Goal: Use online tool/utility

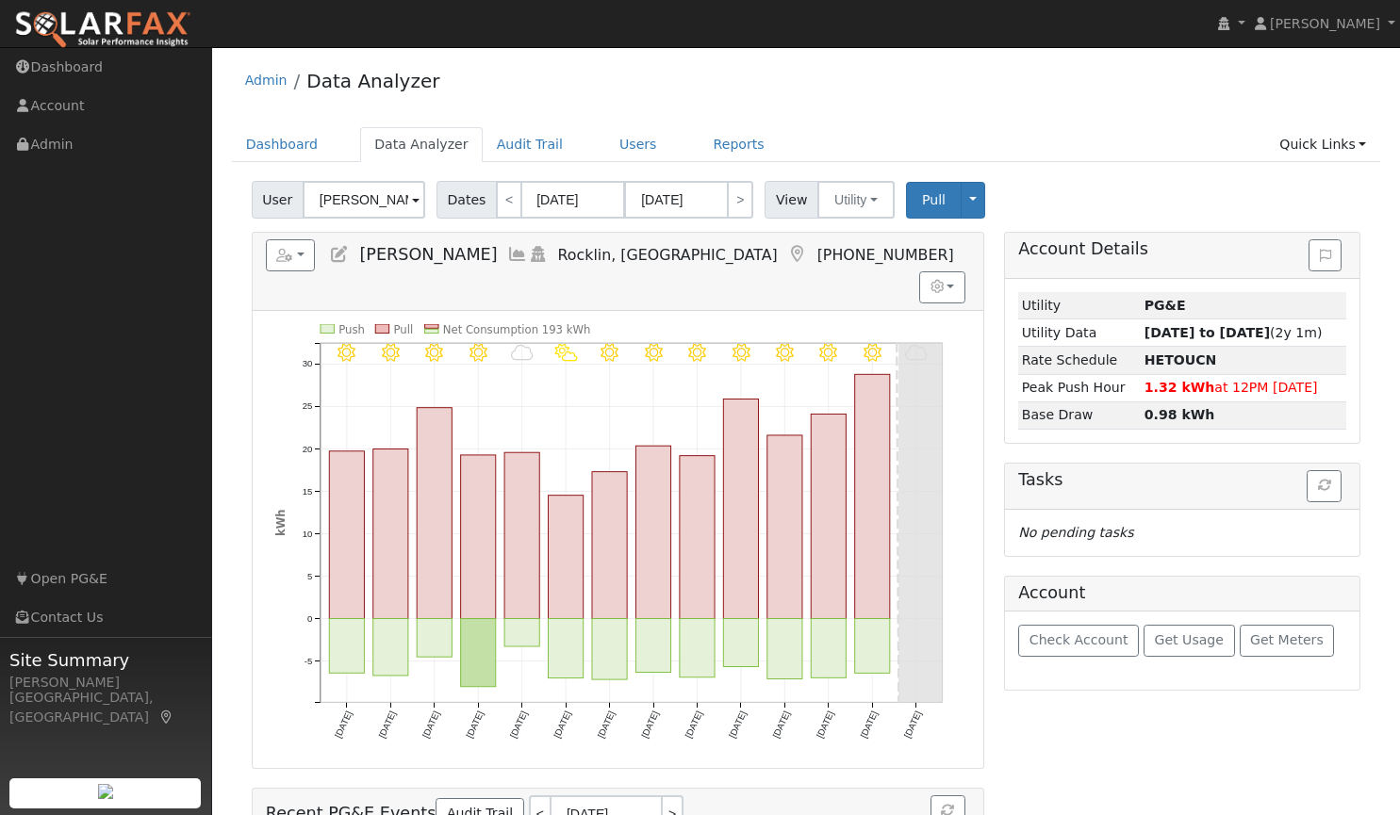
click at [378, 206] on input "[PERSON_NAME]" at bounding box center [364, 200] width 123 height 38
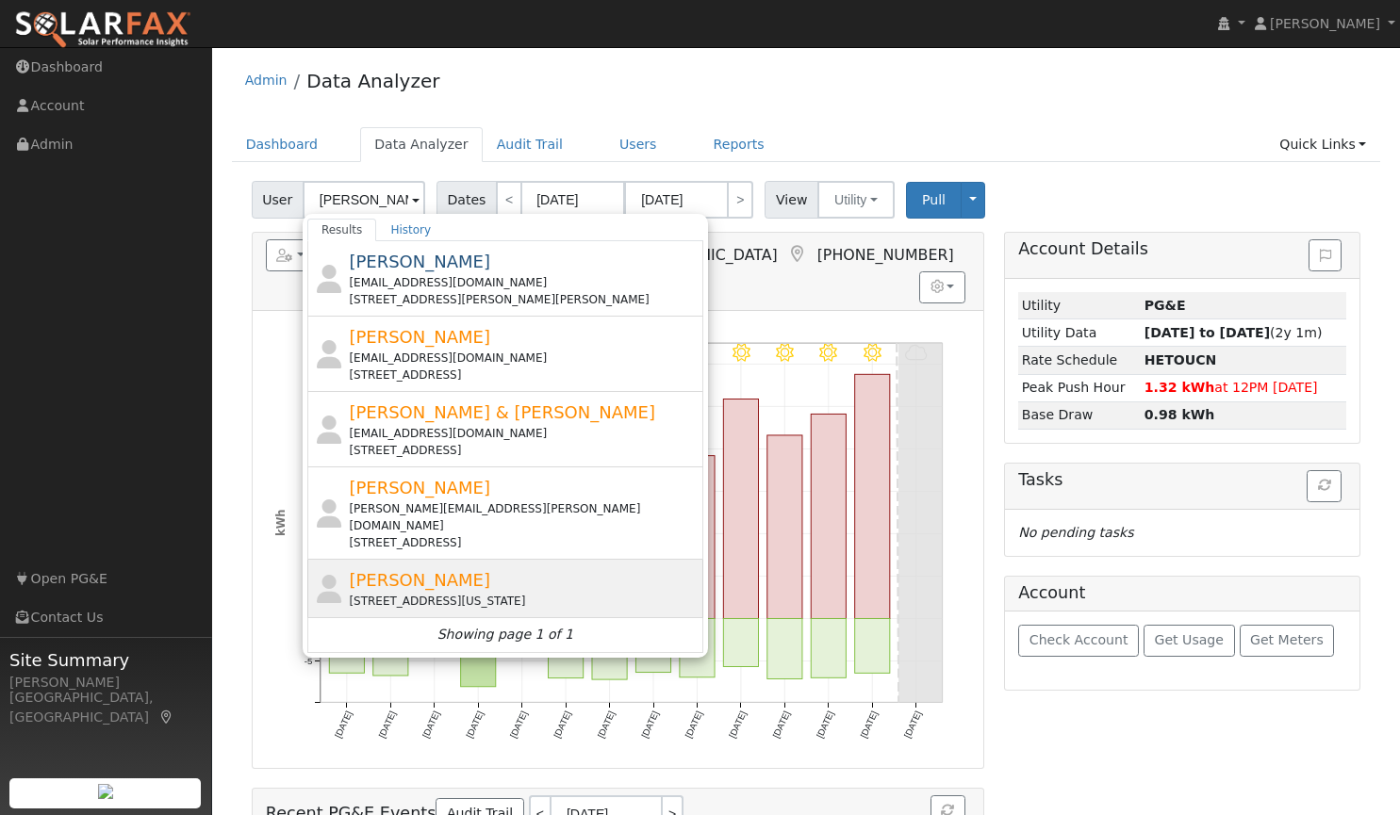
click at [402, 567] on div "[PERSON_NAME] [STREET_ADDRESS][US_STATE]" at bounding box center [524, 588] width 350 height 42
type input "[PERSON_NAME]"
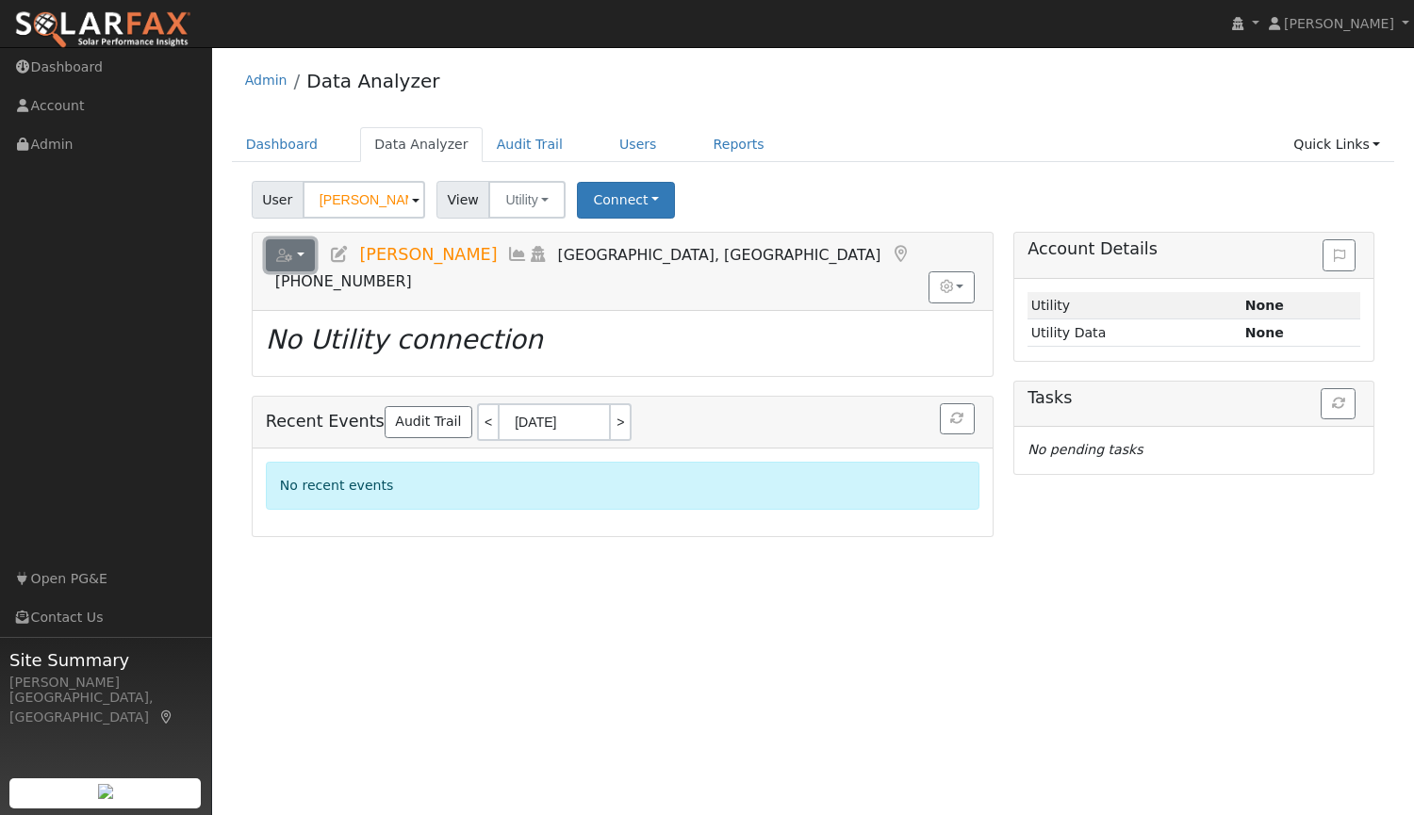
click at [298, 257] on button "button" at bounding box center [291, 255] width 50 height 32
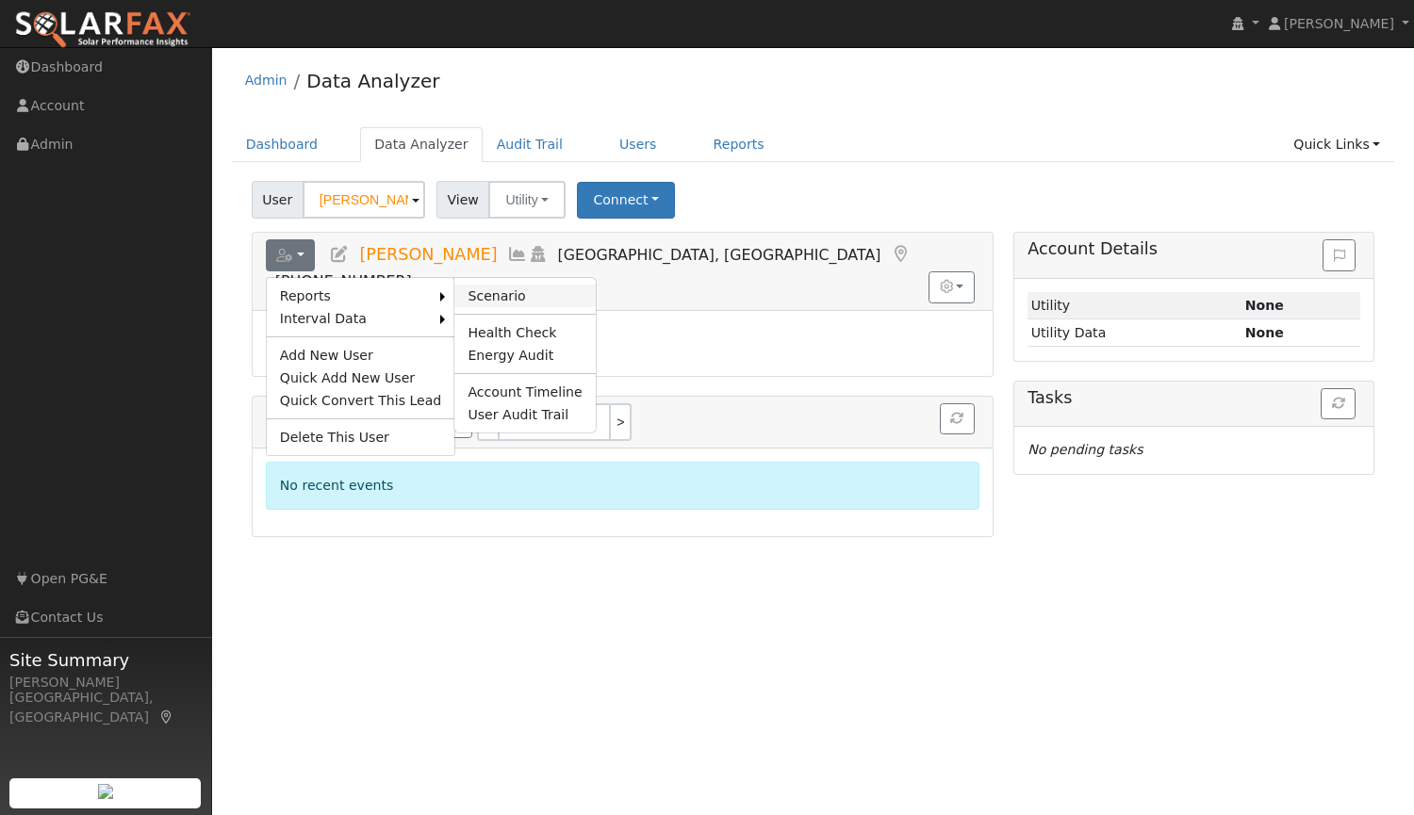
click at [469, 296] on link "Scenario" at bounding box center [524, 296] width 140 height 23
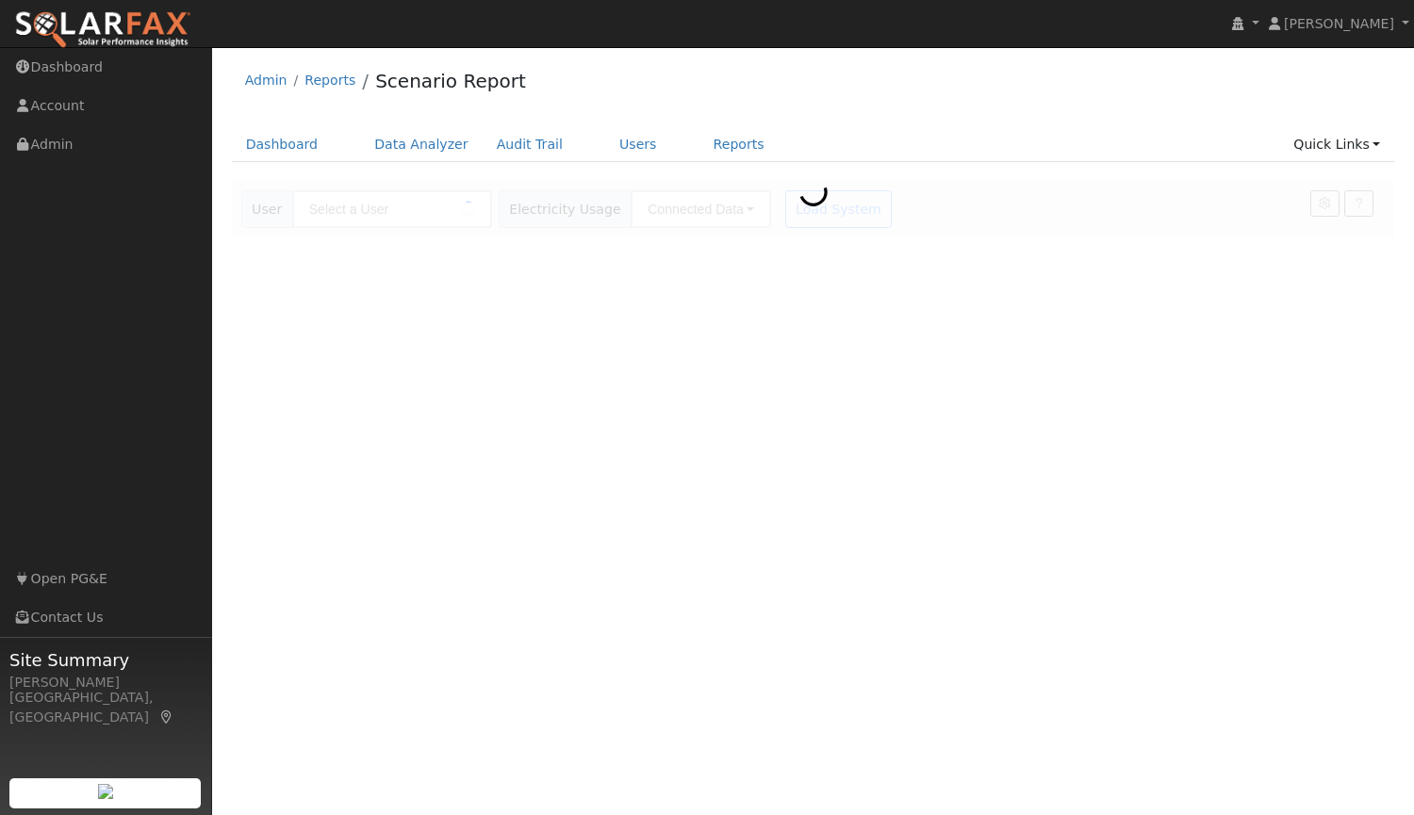
type input "[PERSON_NAME]"
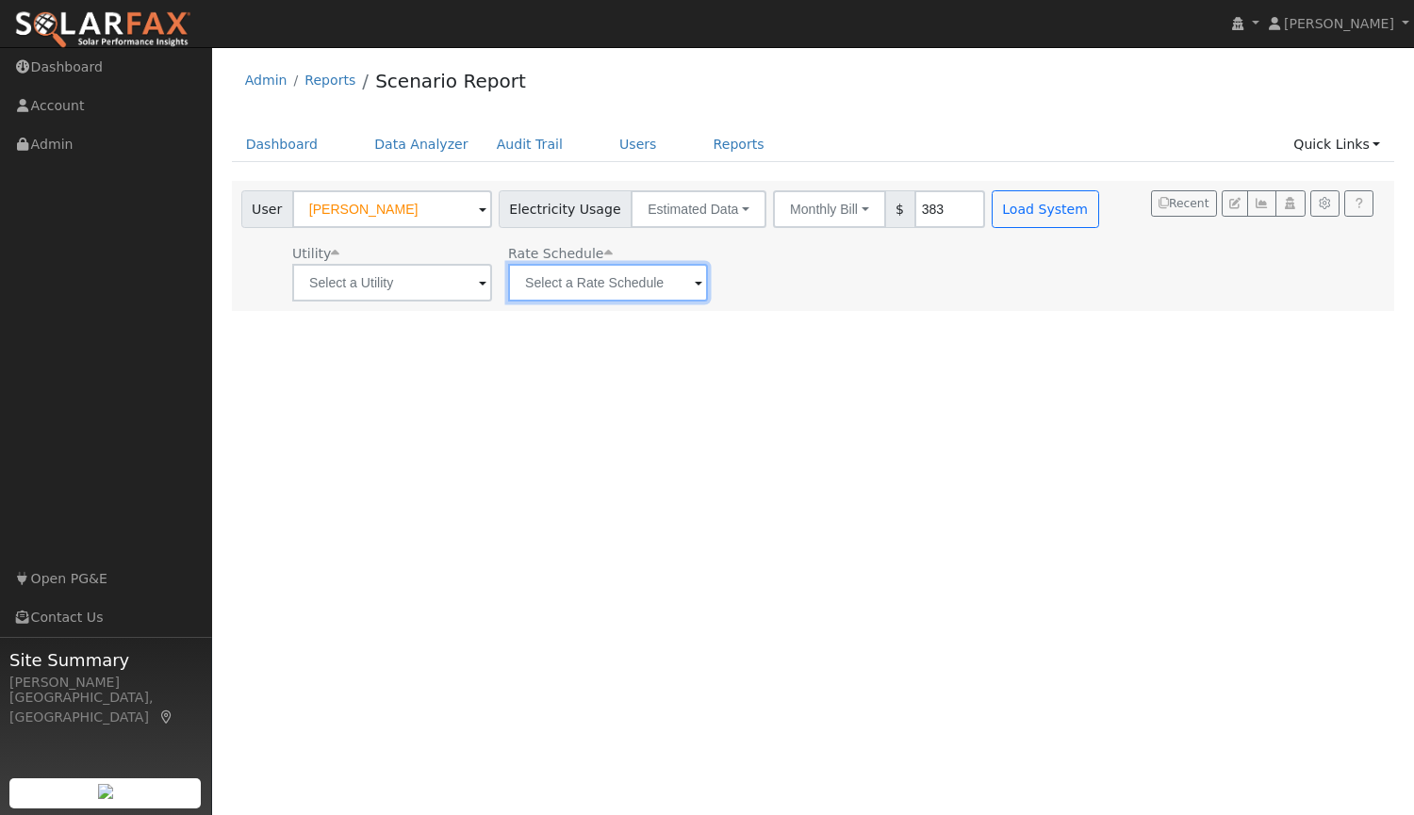
click at [596, 287] on input "text" at bounding box center [608, 283] width 200 height 38
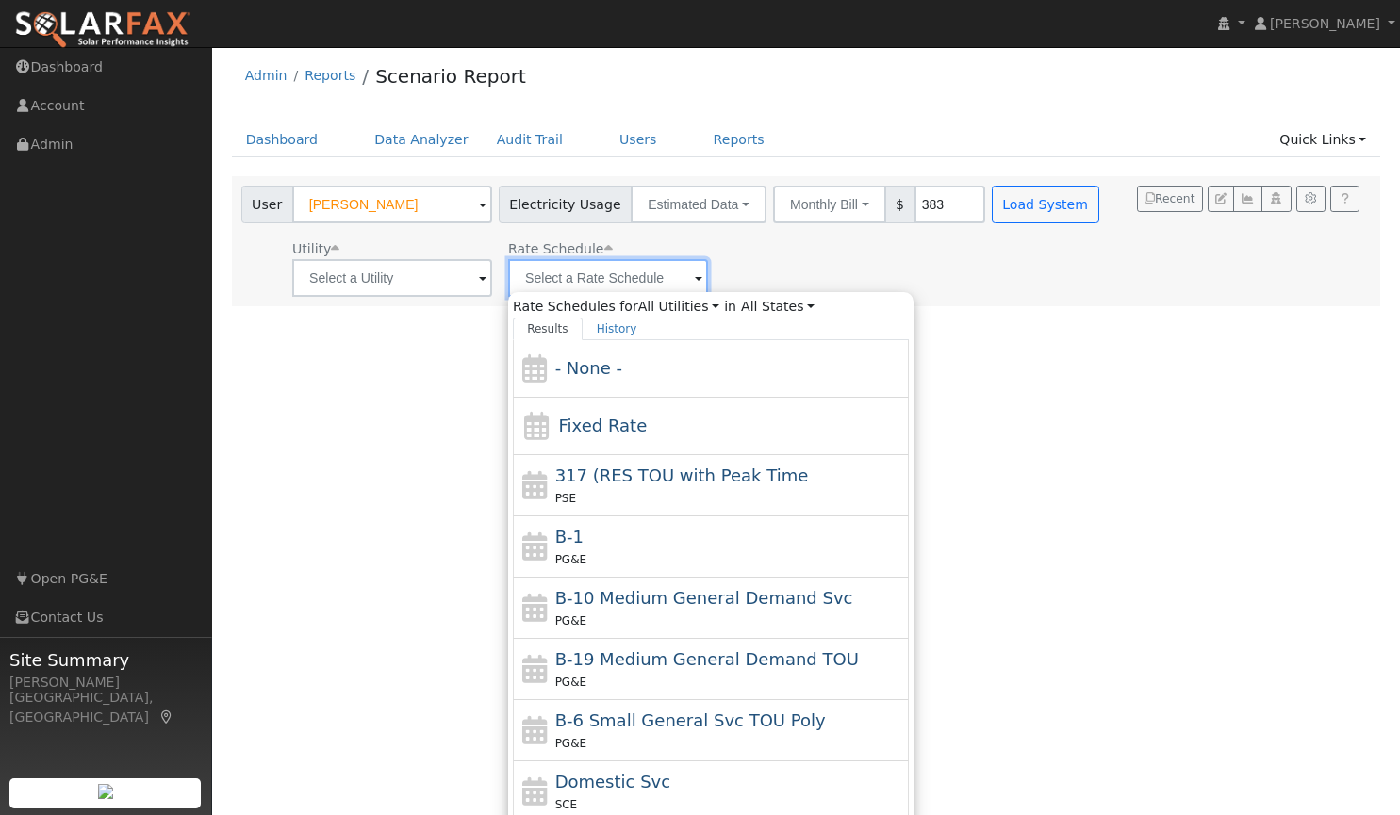
scroll to position [28, 0]
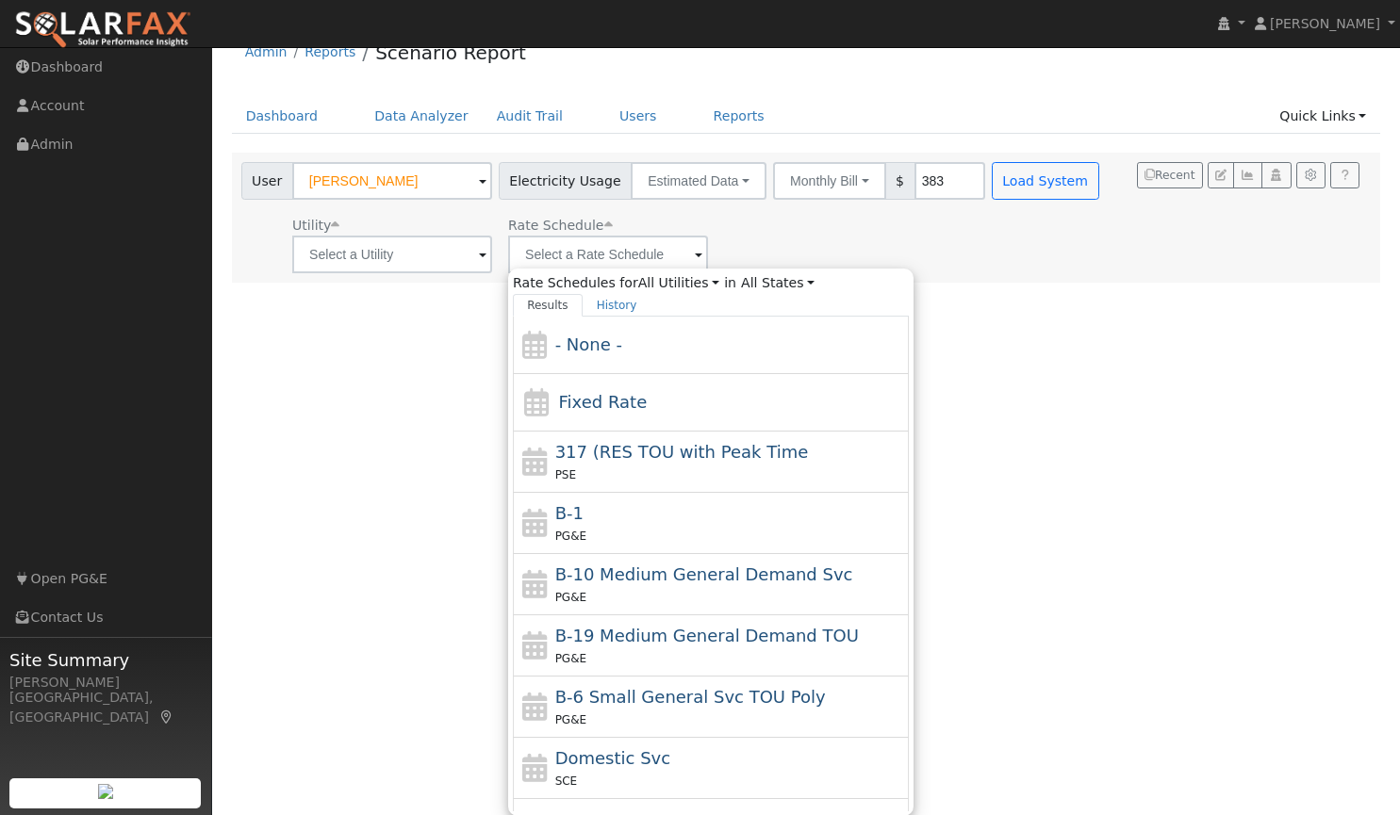
click at [1091, 330] on div "User Profile First name Last name Email Email Notifications No Emails No Emails…" at bounding box center [806, 403] width 1188 height 768
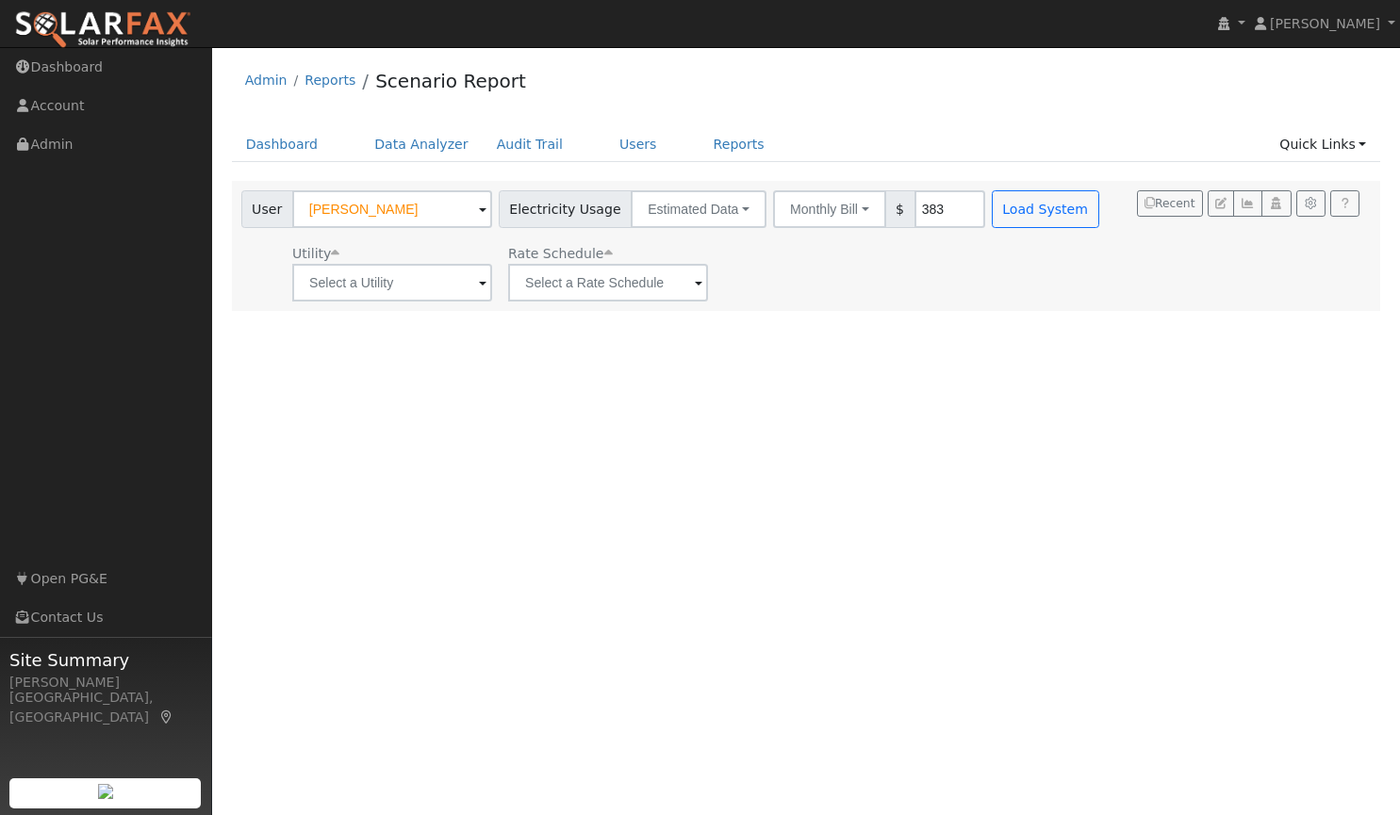
scroll to position [0, 0]
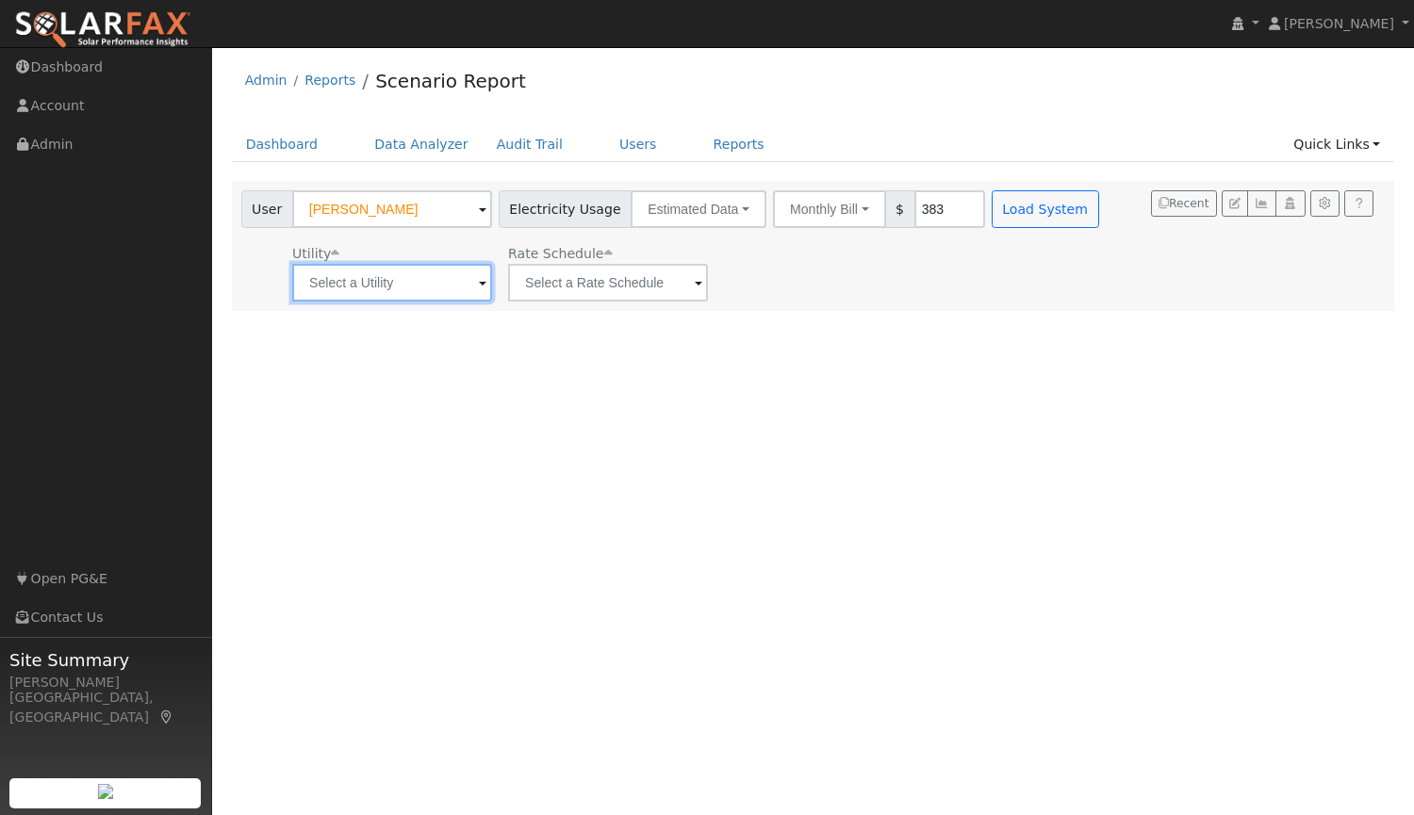
click at [455, 289] on input "text" at bounding box center [392, 283] width 200 height 38
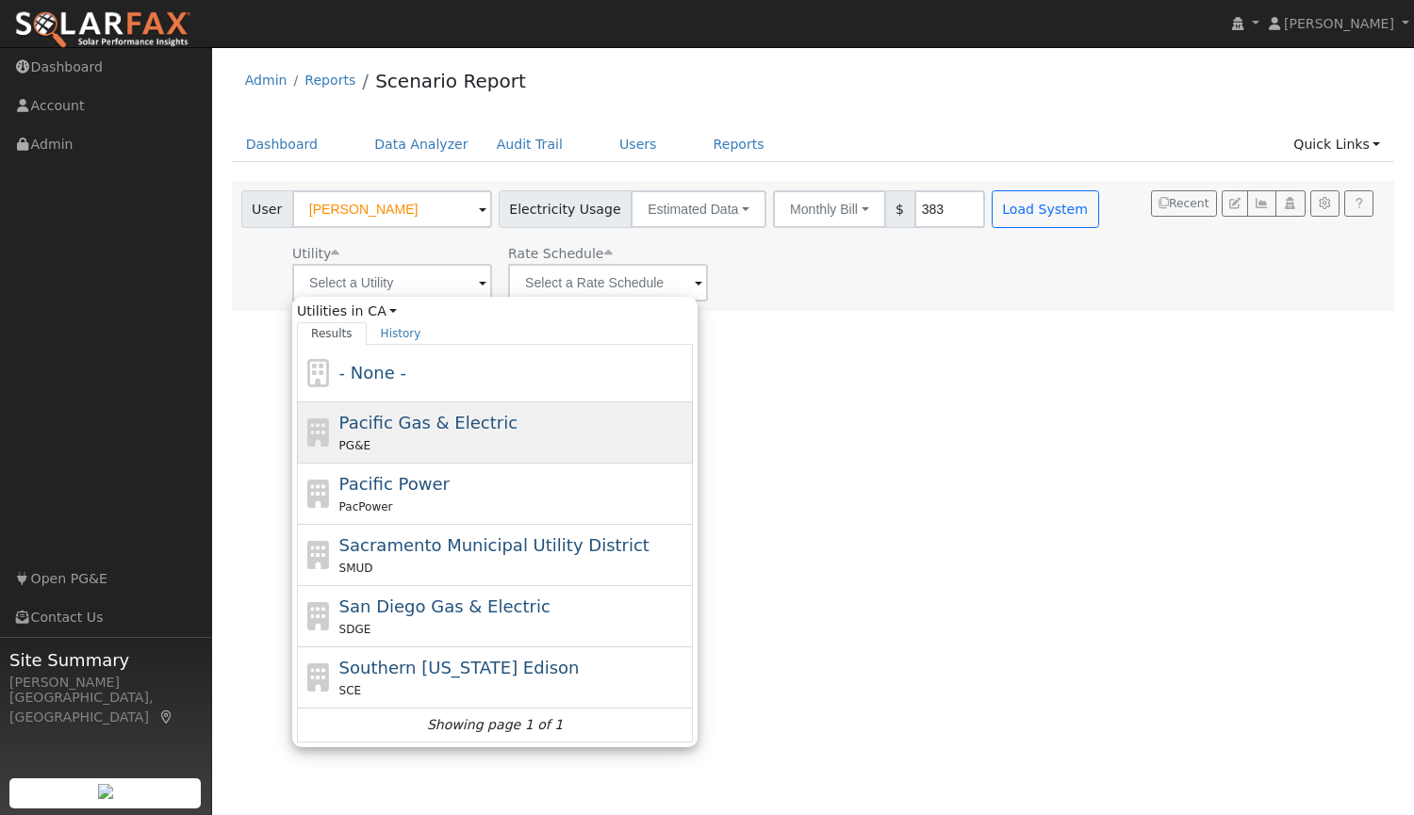
click at [414, 438] on div "PG&E" at bounding box center [514, 445] width 350 height 20
type input "Pacific Gas & Electric"
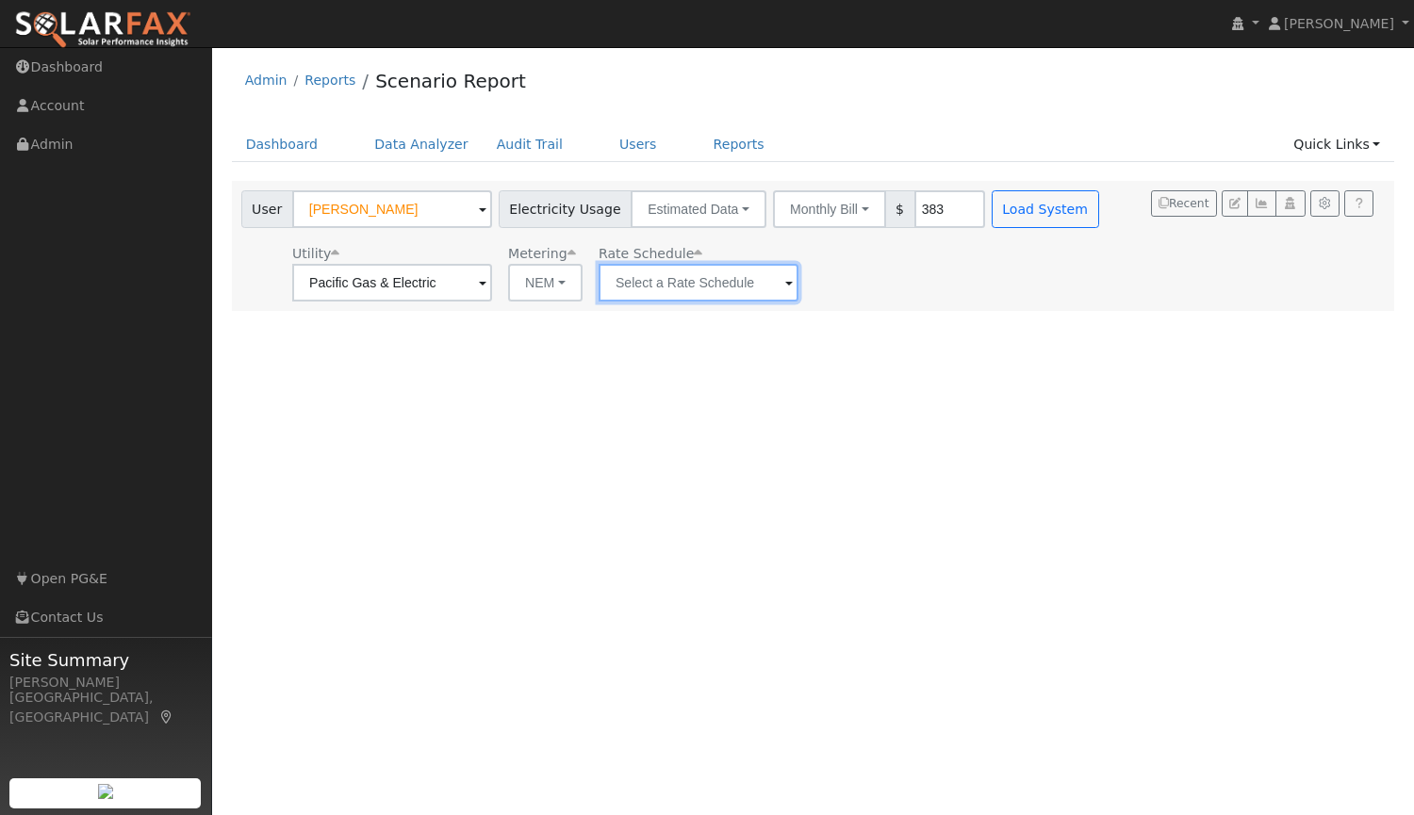
click at [710, 287] on input "text" at bounding box center [699, 283] width 200 height 38
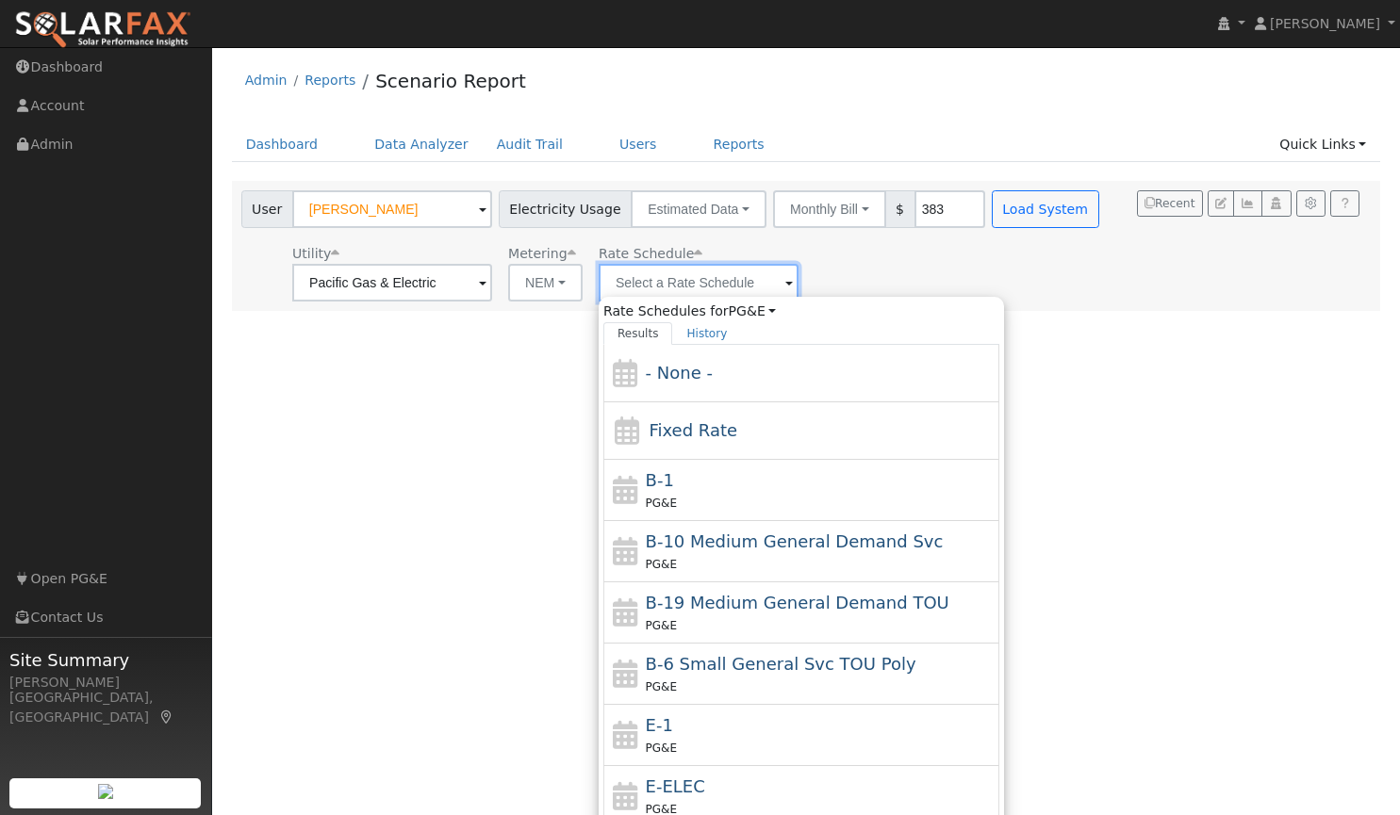
scroll to position [28, 0]
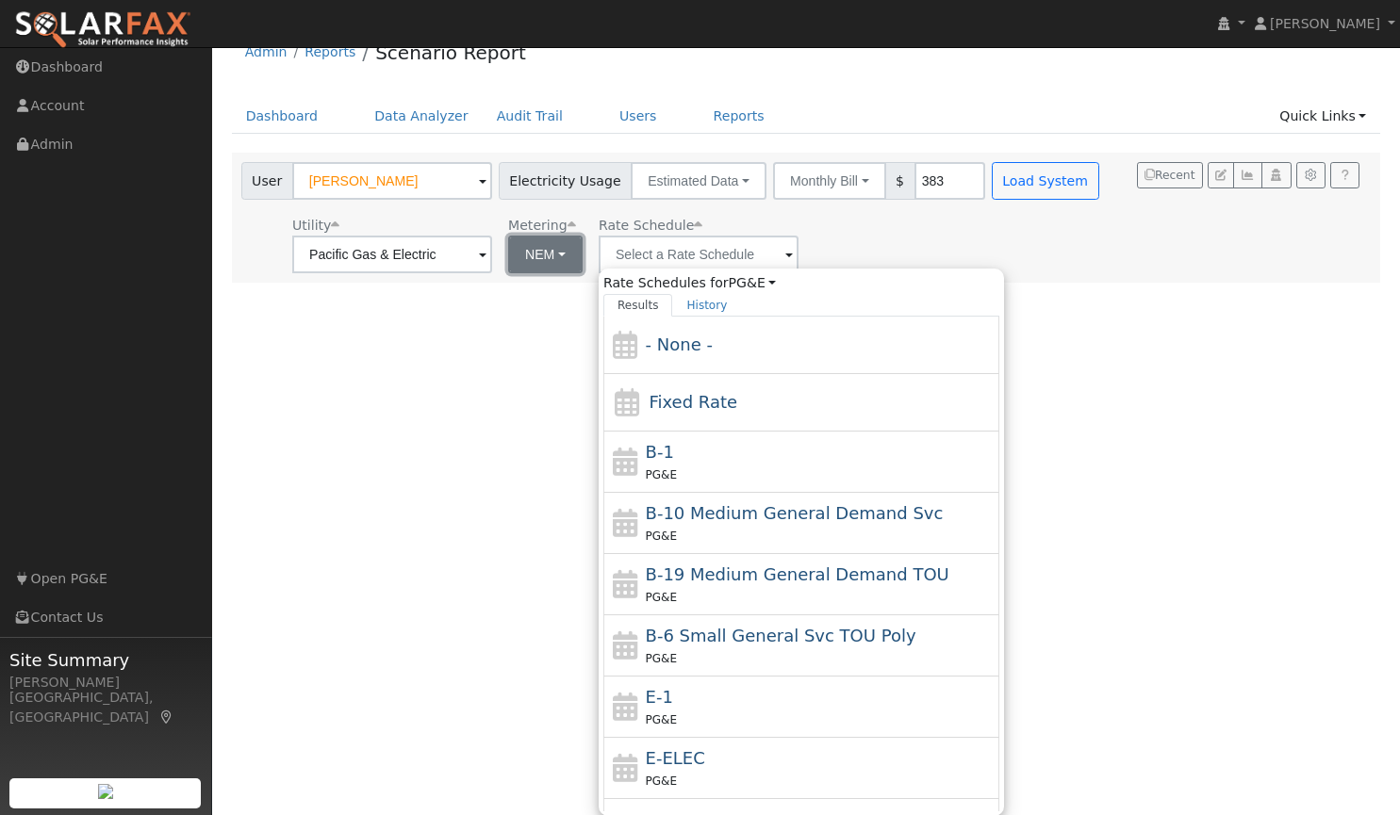
click at [561, 243] on button "NEM" at bounding box center [545, 255] width 74 height 38
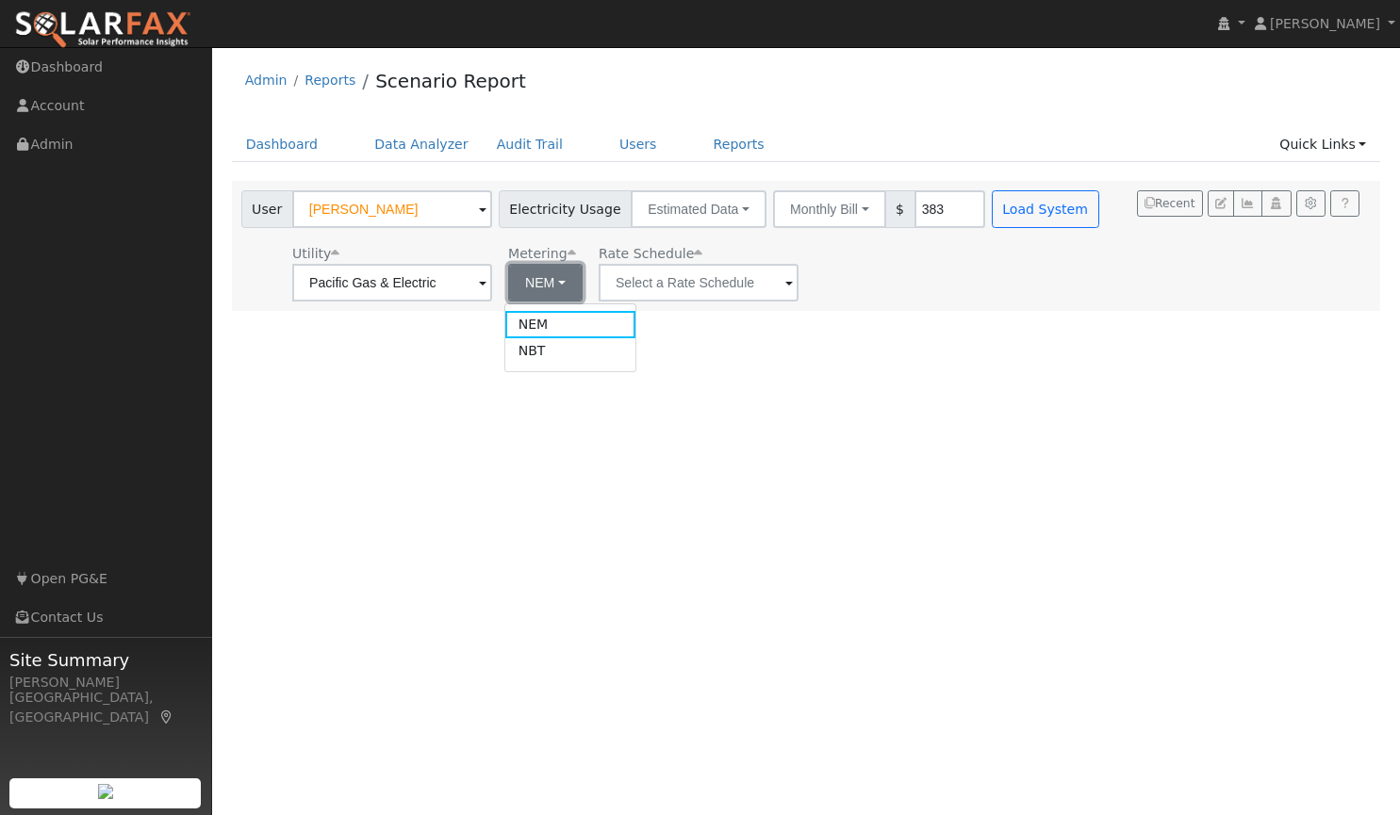
scroll to position [0, 0]
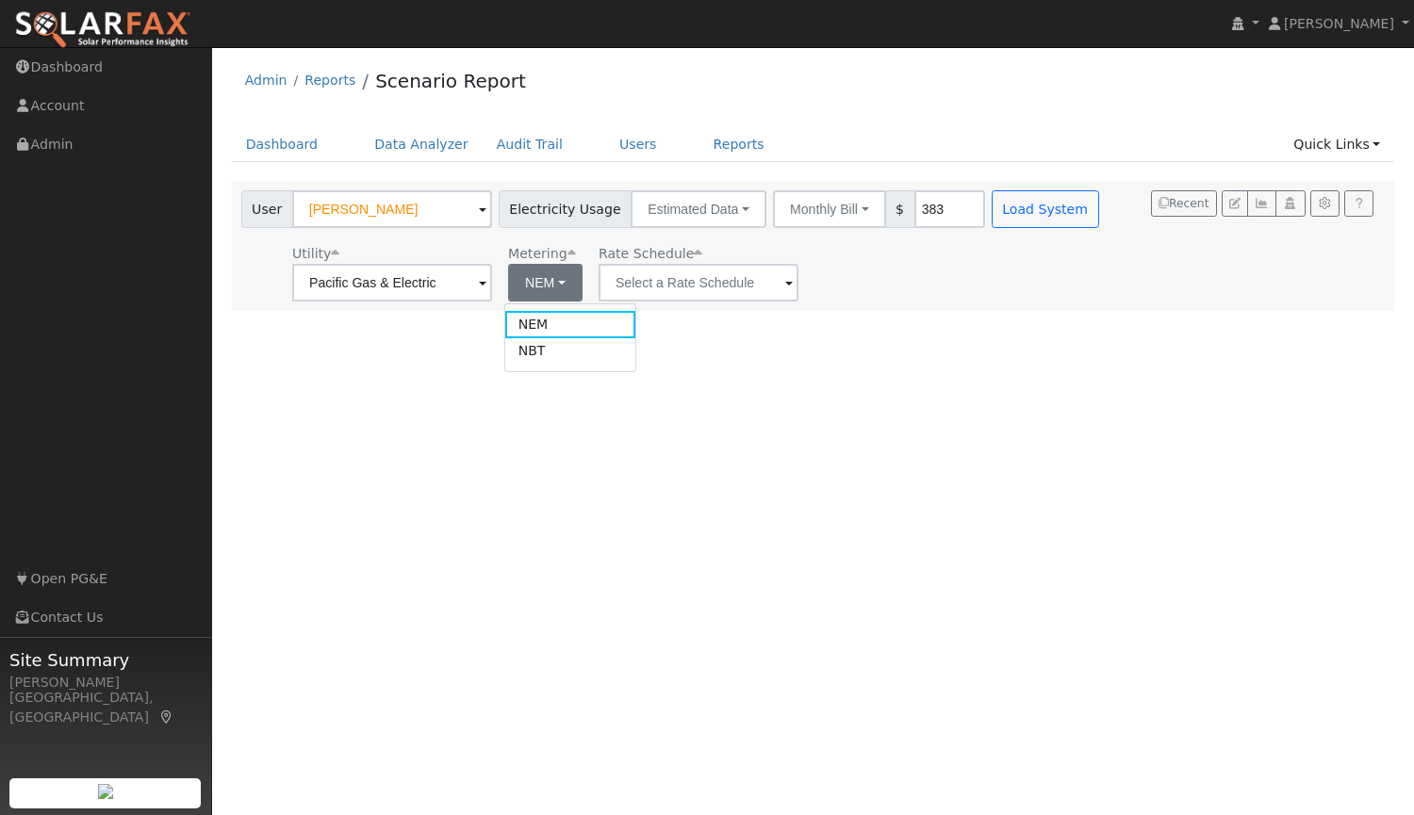
click at [482, 428] on div "User Profile First name Last name Email Email Notifications No Emails No Emails…" at bounding box center [813, 431] width 1202 height 768
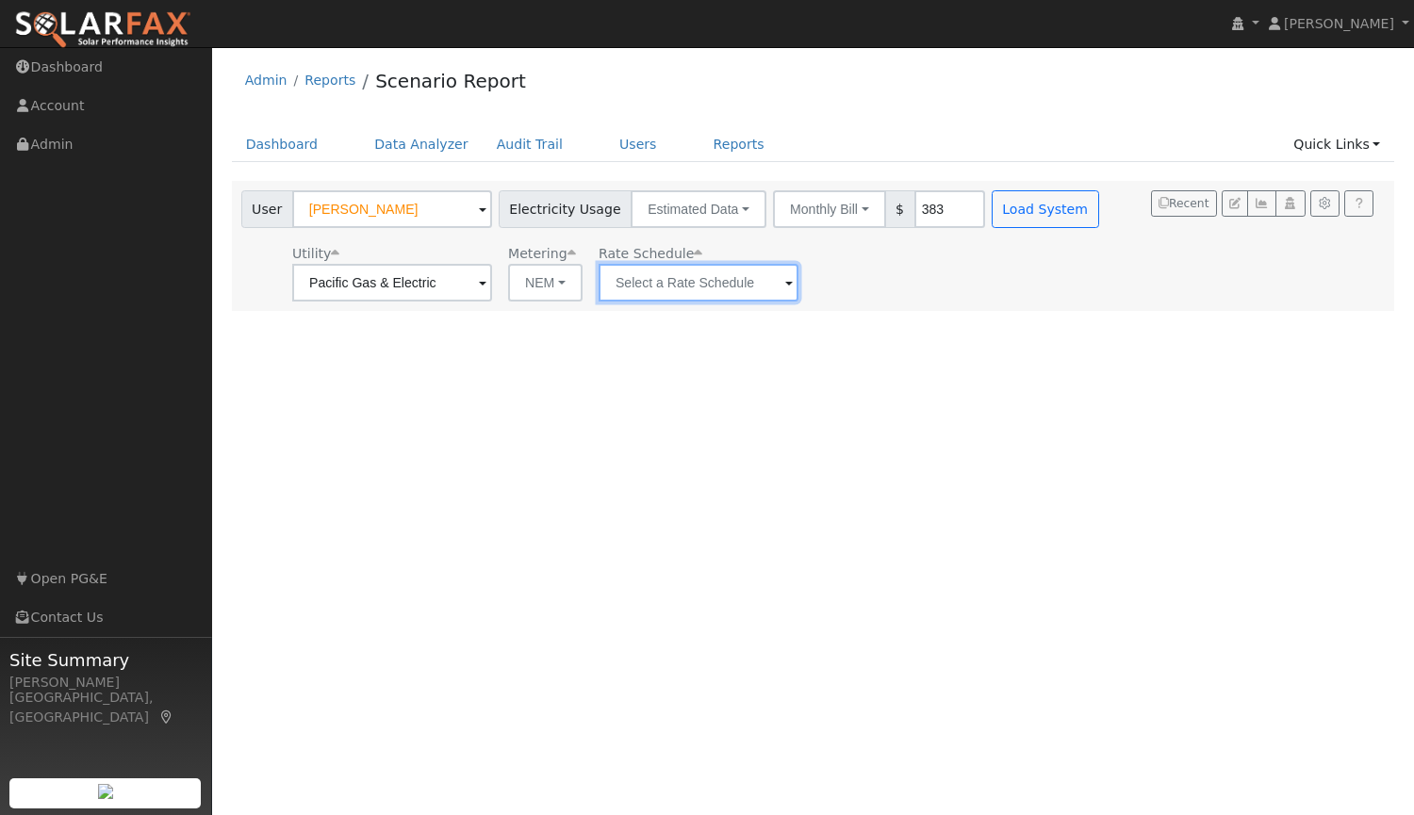
click at [762, 293] on input "text" at bounding box center [699, 283] width 200 height 38
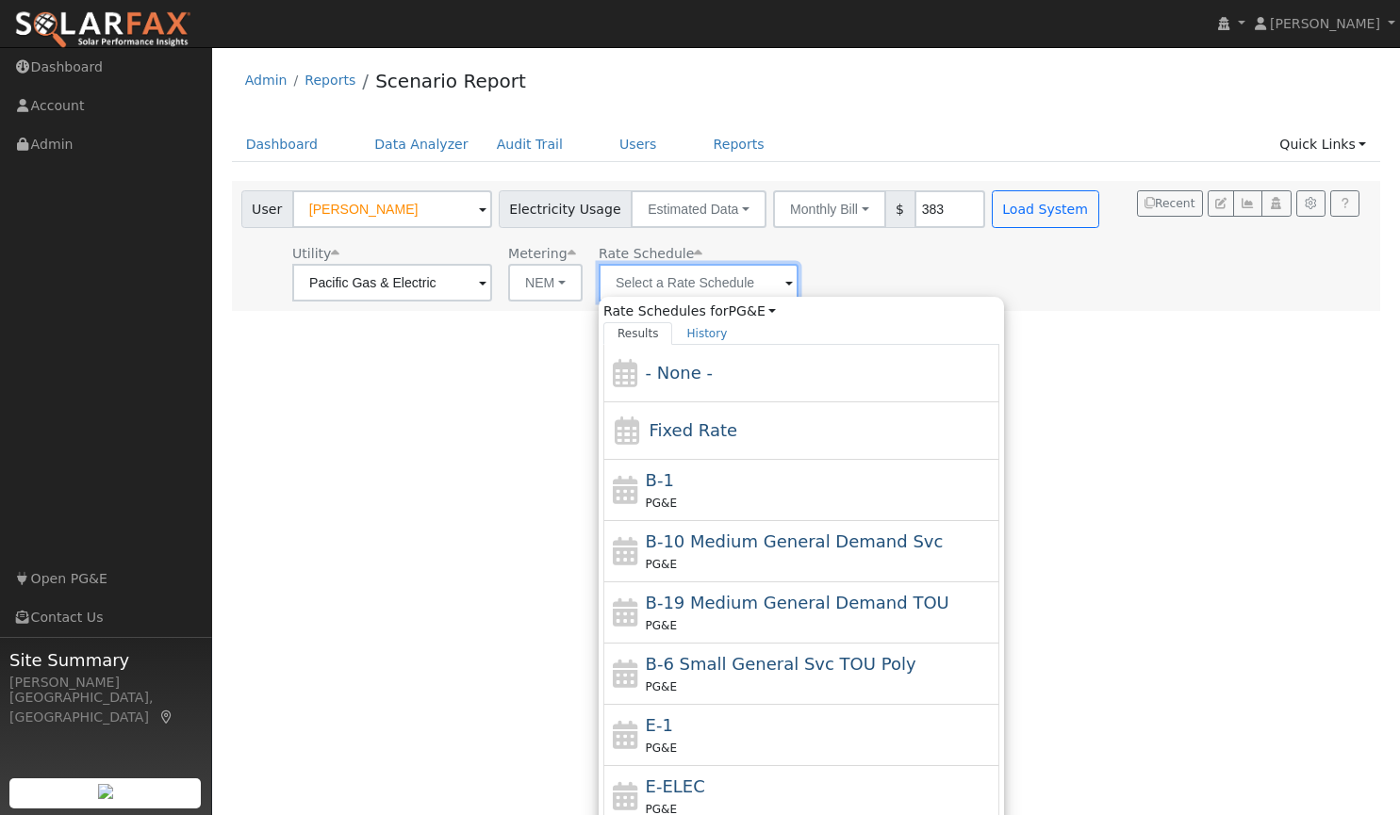
scroll to position [28, 0]
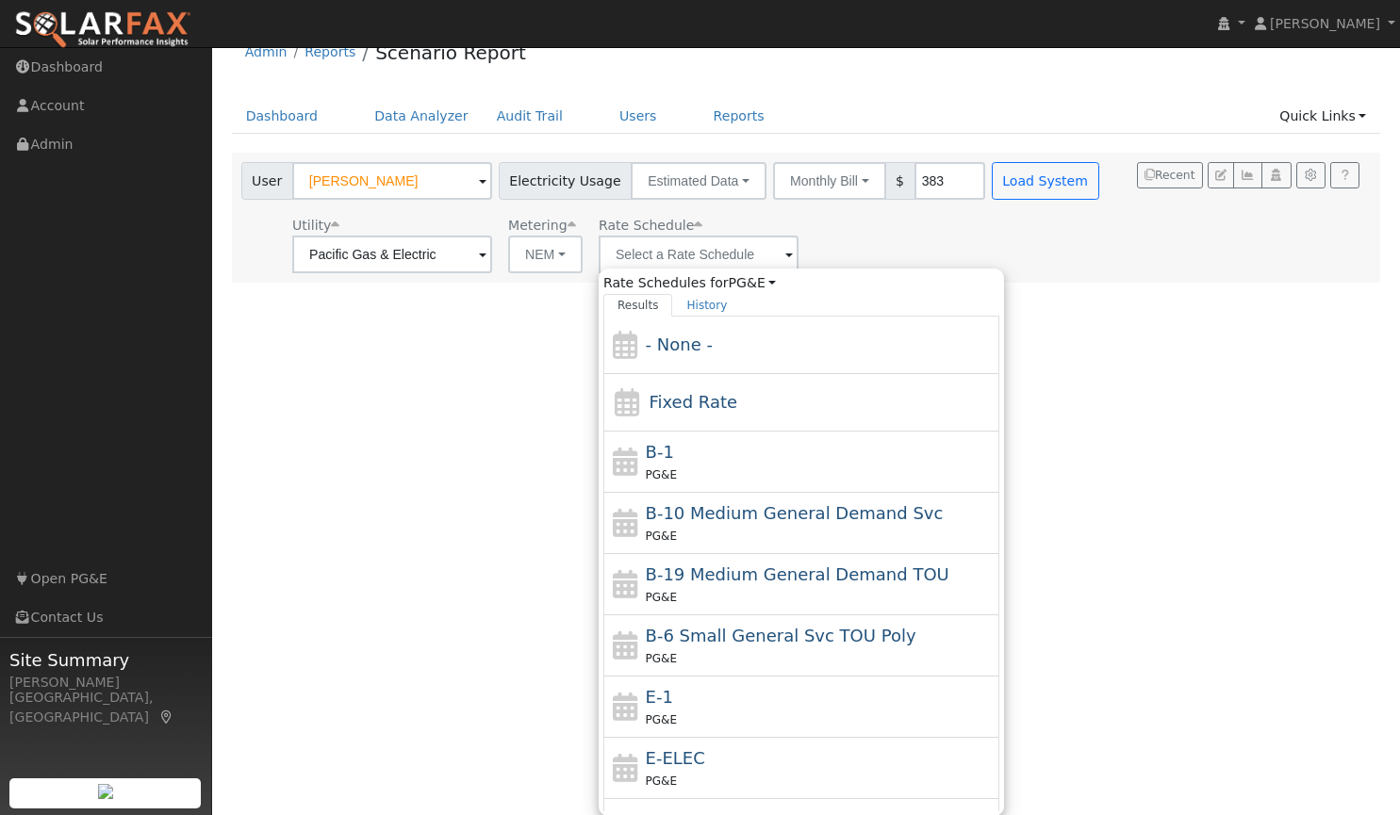
click at [435, 426] on div "User Profile First name Last name Email Email Notifications No Emails No Emails…" at bounding box center [806, 403] width 1188 height 768
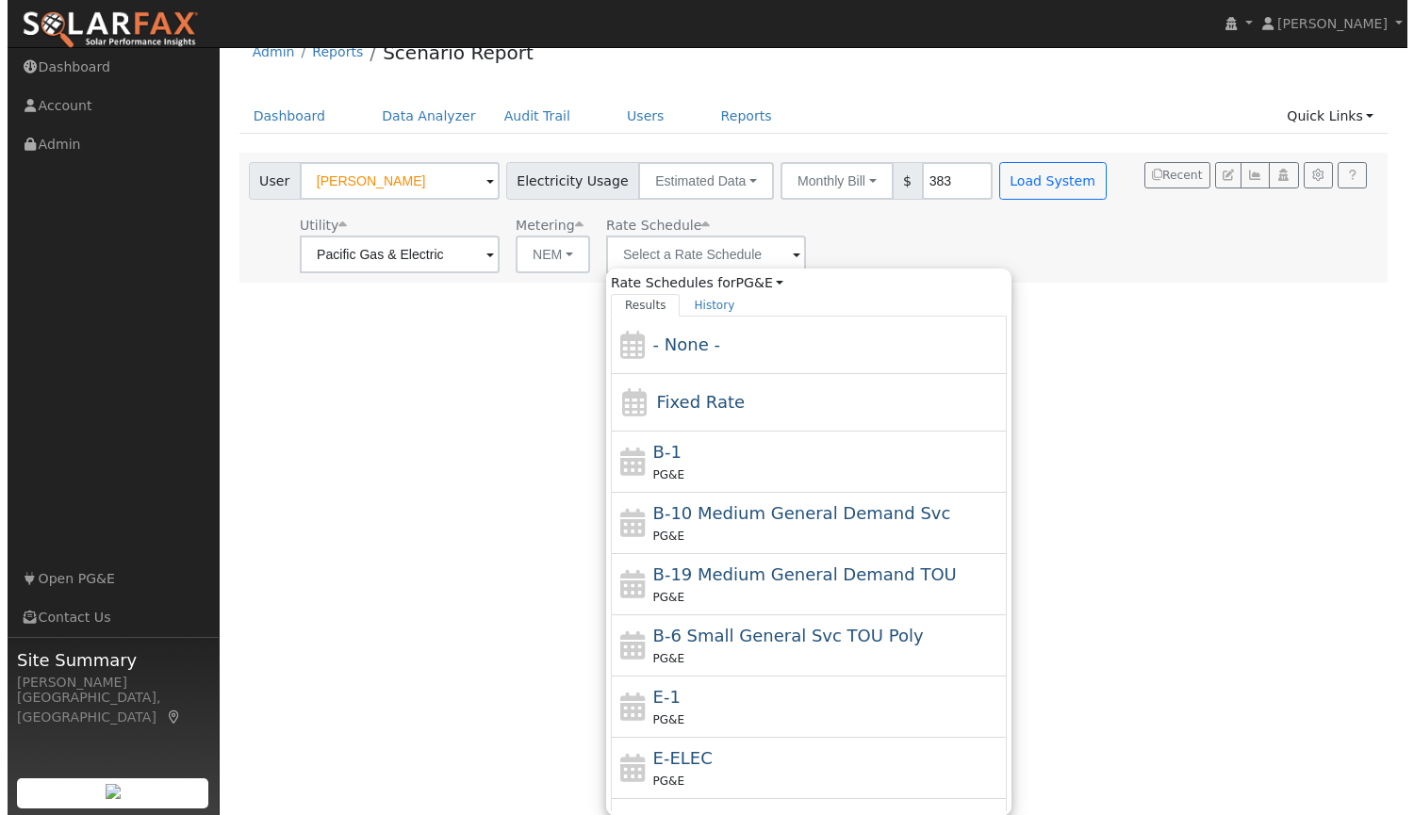
scroll to position [0, 0]
